Goal: Information Seeking & Learning: Learn about a topic

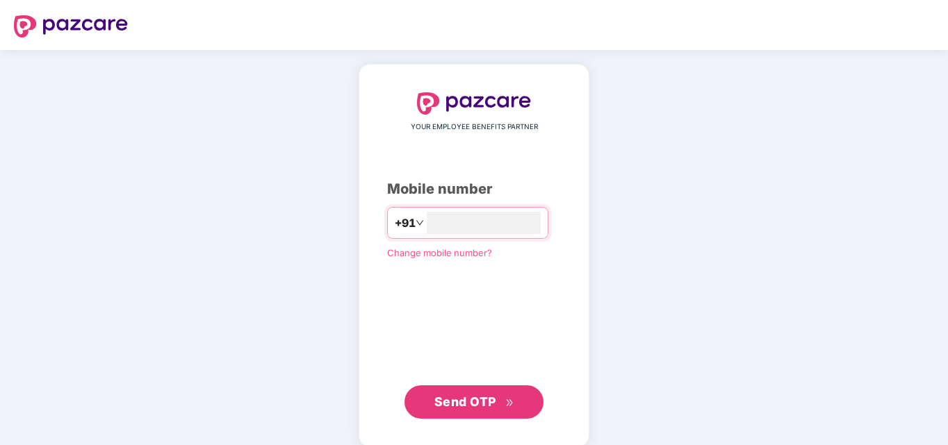
type input "**********"
click at [470, 397] on span "Send OTP" at bounding box center [465, 400] width 62 height 15
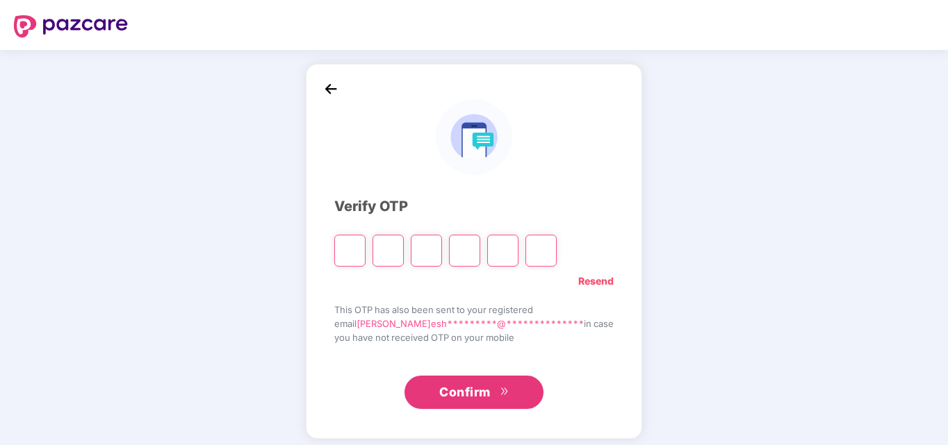
type input "*"
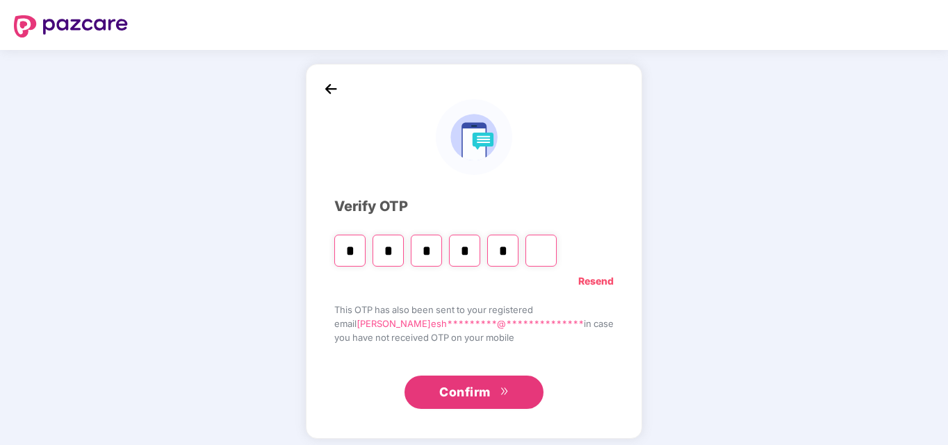
type input "*"
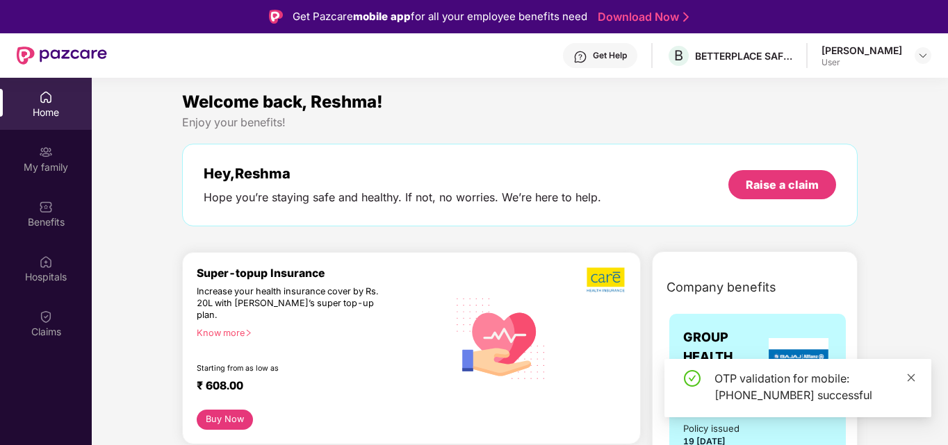
click at [908, 381] on icon "close" at bounding box center [911, 378] width 10 height 10
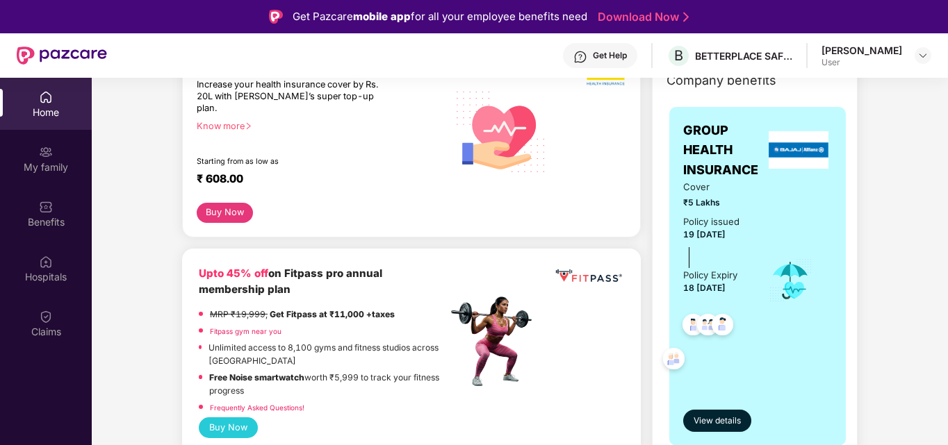
scroll to position [196, 0]
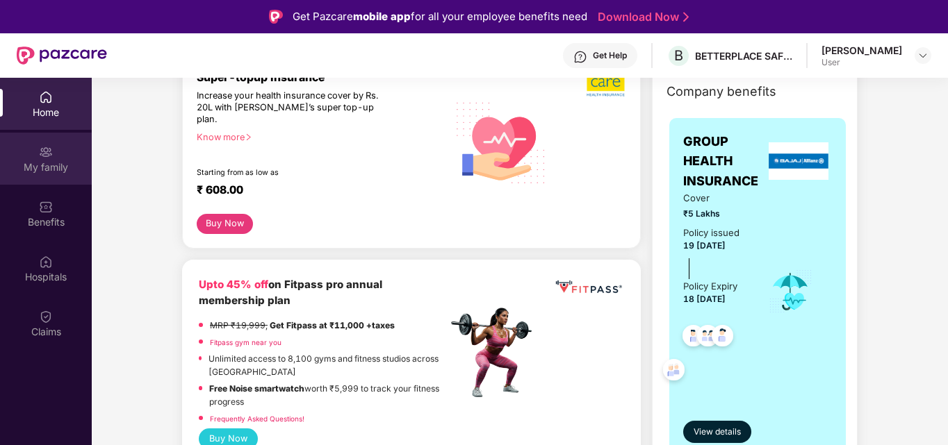
click at [48, 154] on img at bounding box center [46, 152] width 14 height 14
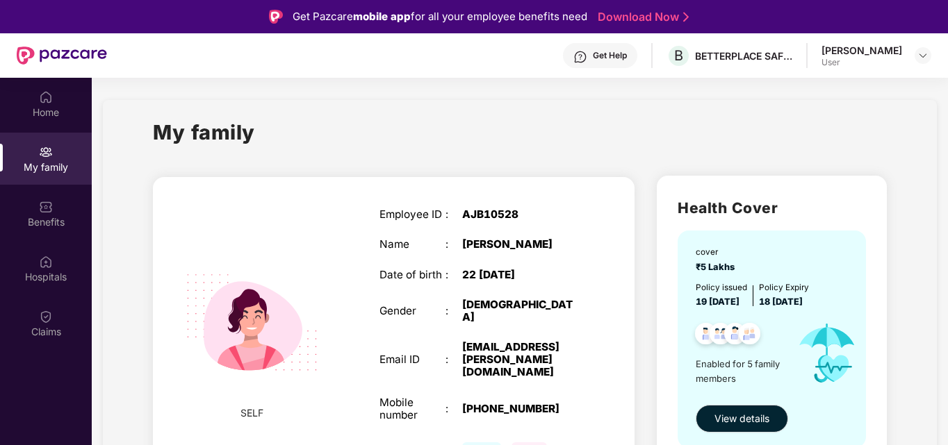
drag, startPoint x: 946, startPoint y: 135, endPoint x: 948, endPoint y: 155, distance: 19.7
click at [947, 155] on html "Get Pazcare mobile app for all your employee benefits need Download Now Get Hel…" at bounding box center [474, 222] width 948 height 445
drag, startPoint x: 946, startPoint y: 140, endPoint x: 948, endPoint y: 188, distance: 48.0
click at [947, 188] on html "Get Pazcare mobile app for all your employee benefits need Download Now Get Hel…" at bounding box center [474, 222] width 948 height 445
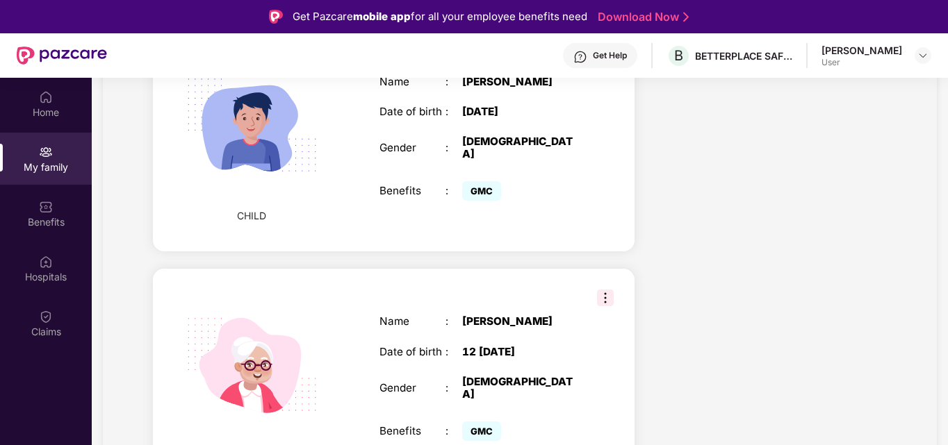
drag, startPoint x: 933, startPoint y: 354, endPoint x: 934, endPoint y: 279, distance: 75.0
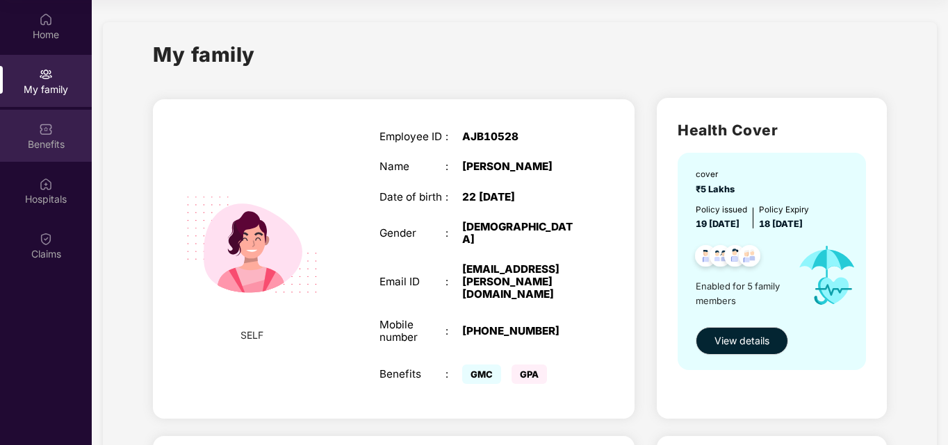
click at [57, 151] on div "Benefits" at bounding box center [46, 145] width 92 height 14
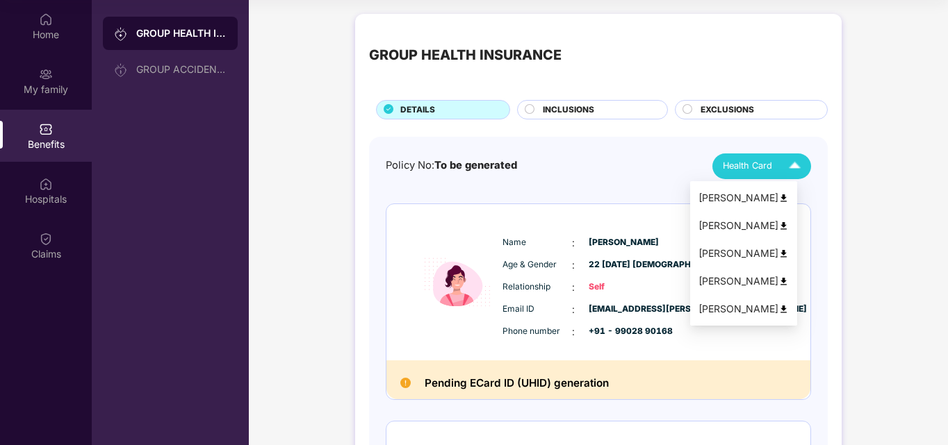
click at [750, 169] on span "Health Card" at bounding box center [747, 166] width 49 height 14
click at [739, 258] on div "[PERSON_NAME]" at bounding box center [743, 253] width 90 height 15
click at [741, 166] on span "Health Card" at bounding box center [747, 166] width 49 height 14
click at [735, 220] on div "[PERSON_NAME]" at bounding box center [743, 225] width 90 height 15
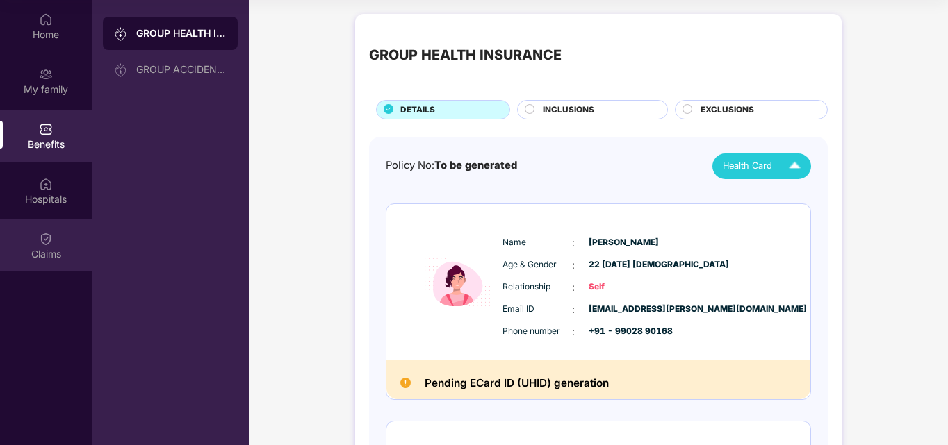
click at [52, 229] on div "Claims" at bounding box center [46, 246] width 92 height 52
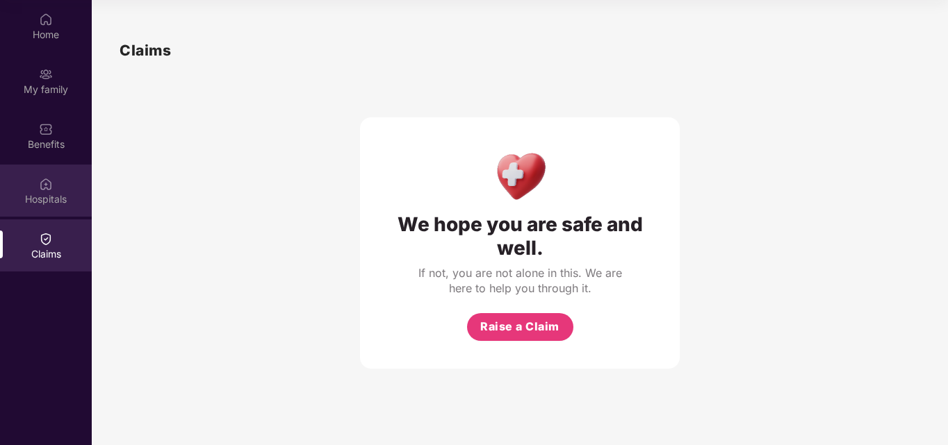
click at [42, 188] on img at bounding box center [46, 184] width 14 height 14
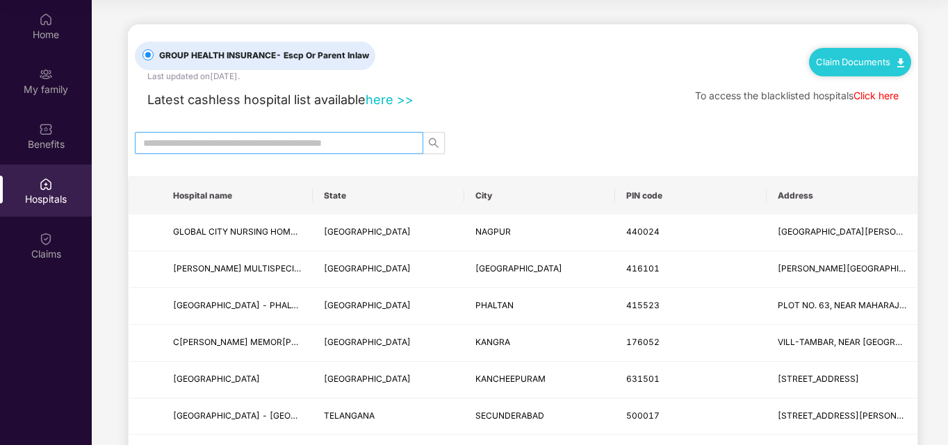
click at [325, 146] on input "text" at bounding box center [273, 142] width 261 height 15
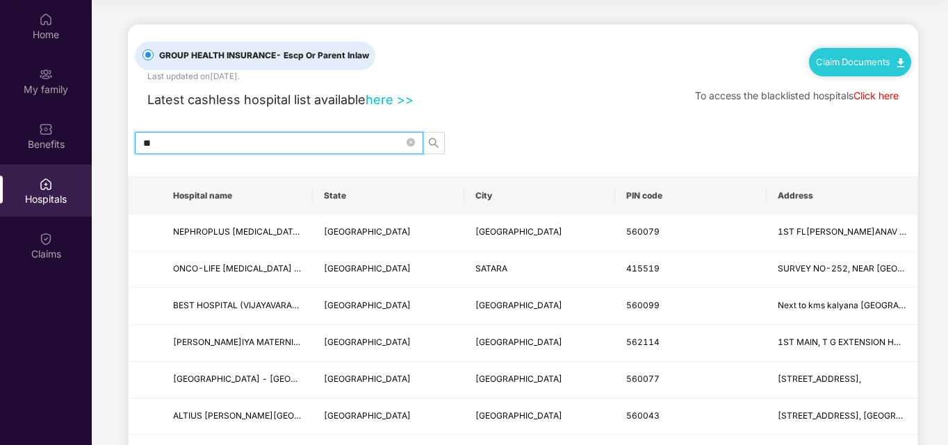
type input "*"
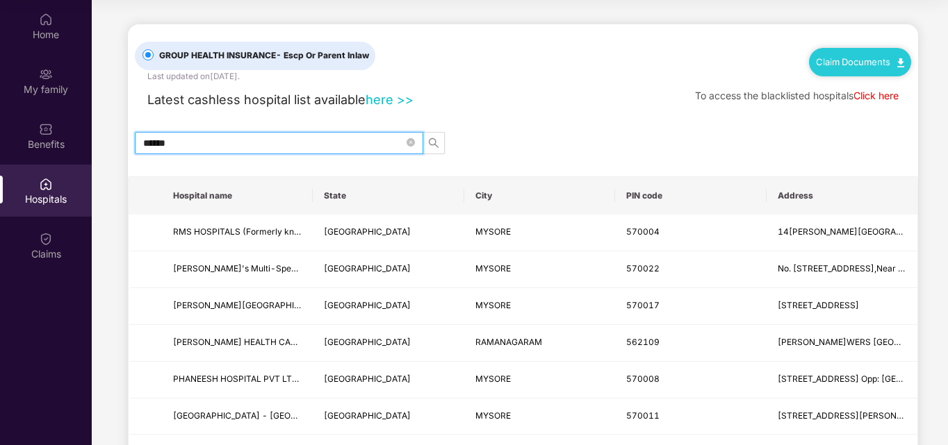
drag, startPoint x: 186, startPoint y: 142, endPoint x: 131, endPoint y: 150, distance: 56.1
click at [131, 150] on div "******" at bounding box center [523, 143] width 790 height 22
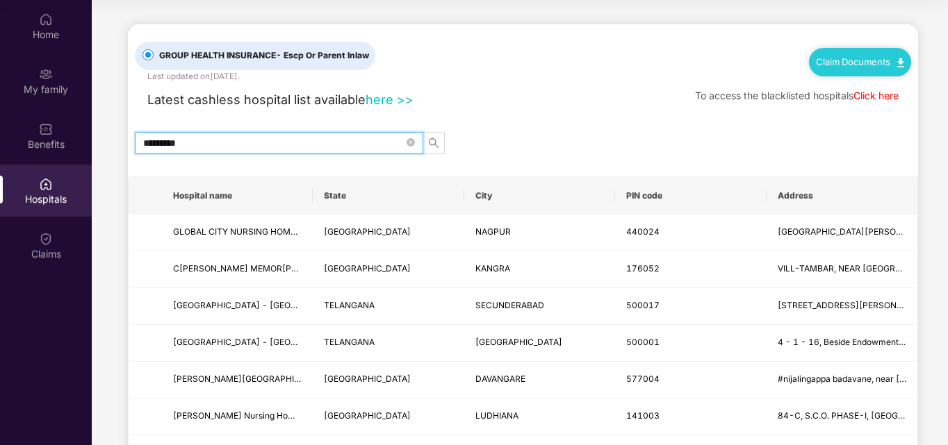
type input "*********"
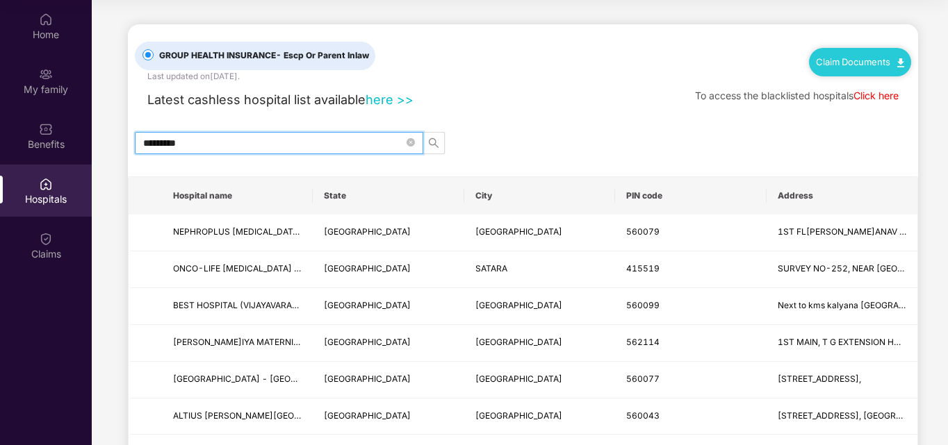
drag, startPoint x: 934, startPoint y: 210, endPoint x: 943, endPoint y: 309, distance: 99.1
drag, startPoint x: 937, startPoint y: 227, endPoint x: 948, endPoint y: 379, distance: 151.9
click at [947, 368] on html "Get Pazcare mobile app for all your employee benefits need Download Now Get Hel…" at bounding box center [474, 144] width 948 height 445
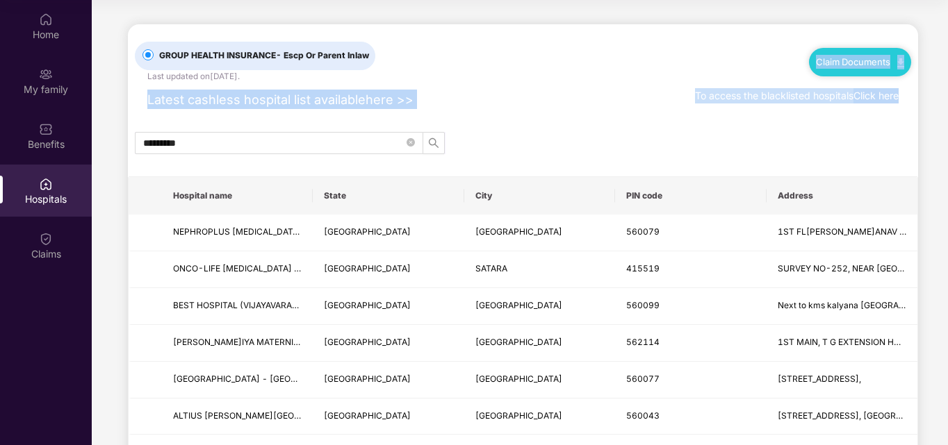
drag, startPoint x: 946, startPoint y: 71, endPoint x: 937, endPoint y: 137, distance: 66.6
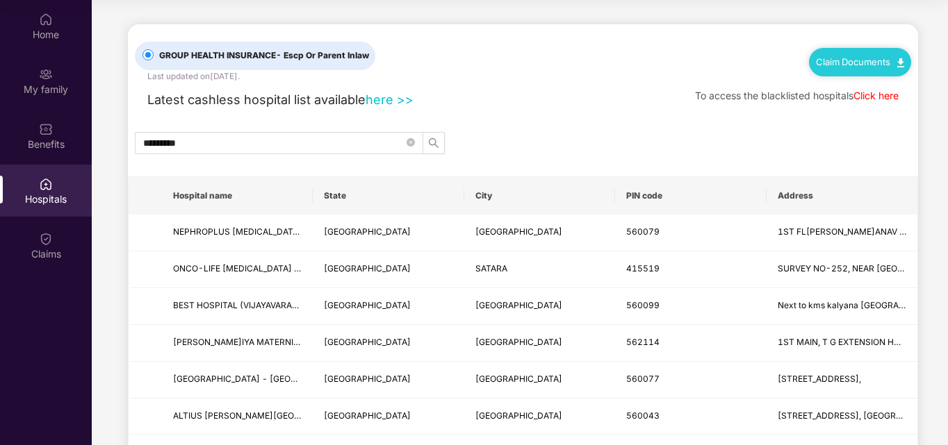
click at [45, 258] on div "Claims" at bounding box center [46, 254] width 92 height 14
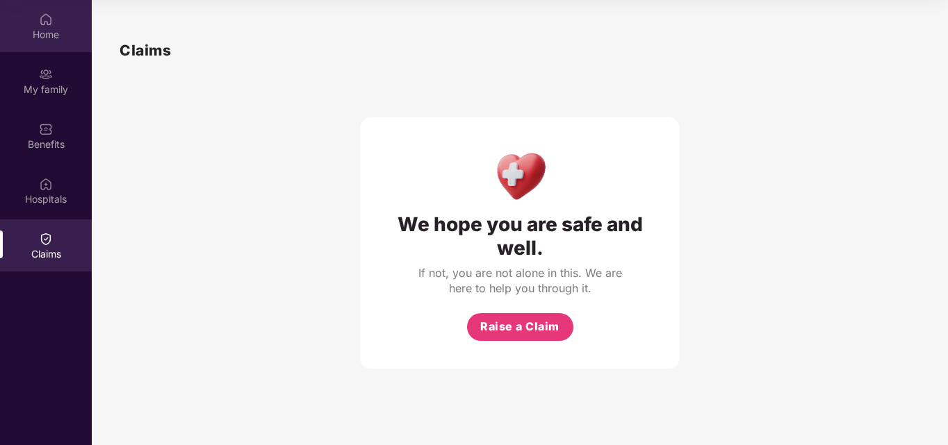
click at [40, 30] on div "Home" at bounding box center [46, 35] width 92 height 14
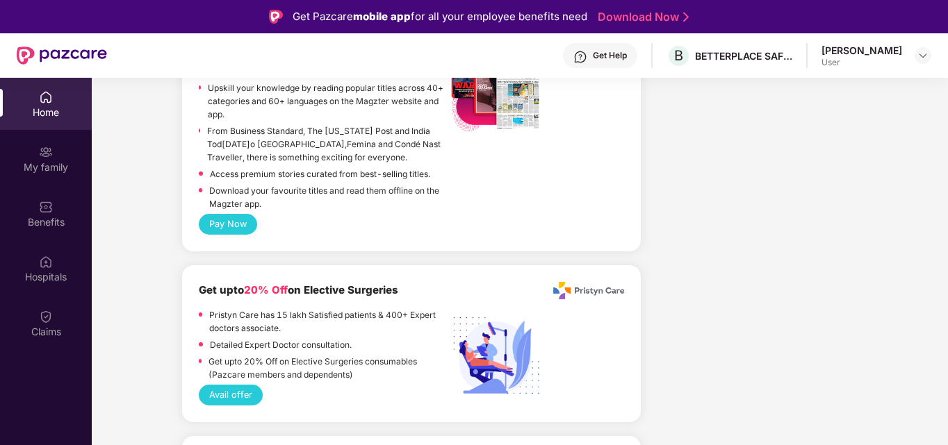
scroll to position [2702, 0]
